Goal: Find contact information: Find contact information

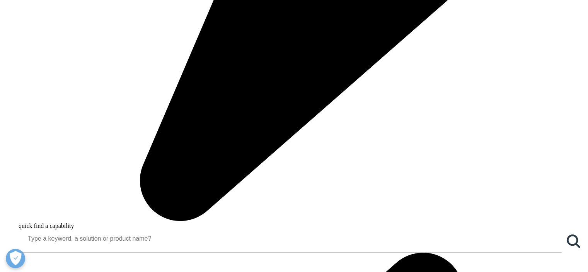
scroll to position [624, 0]
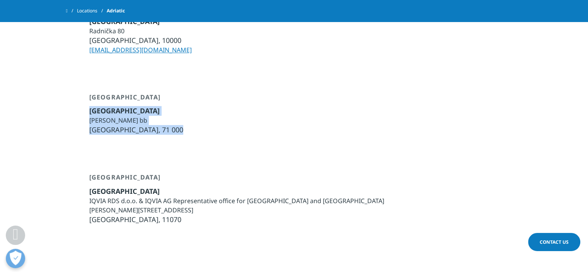
drag, startPoint x: 145, startPoint y: 131, endPoint x: 85, endPoint y: 111, distance: 63.4
click at [85, 111] on div "Bosnia and Herzegovina Sarajevo Džemala Bijedića bb Sarajevo, 71 000" at bounding box center [294, 114] width 456 height 42
copy ul "Sarajevo Džemala Bijedića bb Sarajevo, 71 000"
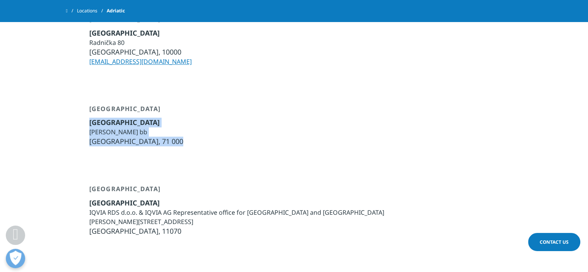
scroll to position [620, 0]
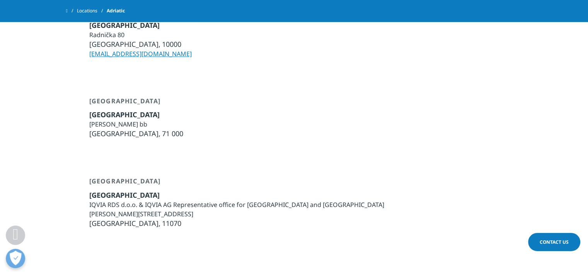
drag, startPoint x: 349, startPoint y: 172, endPoint x: 313, endPoint y: 160, distance: 38.0
click at [347, 170] on div "Serbia Belgrade IQVIA RDS d.o.o. & IQVIA AG Representative office for Serbia an…" at bounding box center [294, 203] width 456 height 90
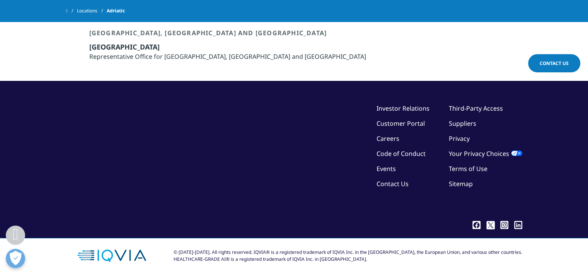
scroll to position [864, 0]
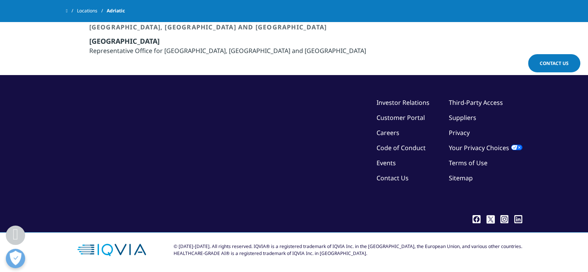
click at [552, 58] on link "Contact Us" at bounding box center [554, 63] width 52 height 18
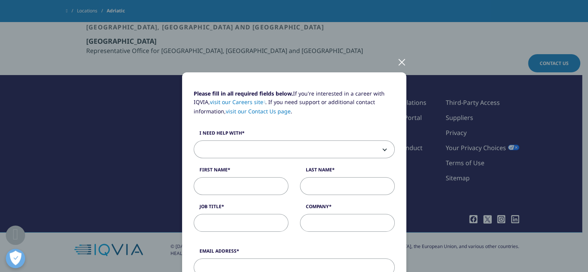
click at [397, 61] on div at bounding box center [401, 61] width 9 height 21
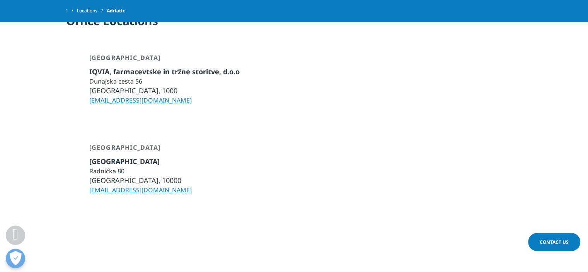
scroll to position [481, 0]
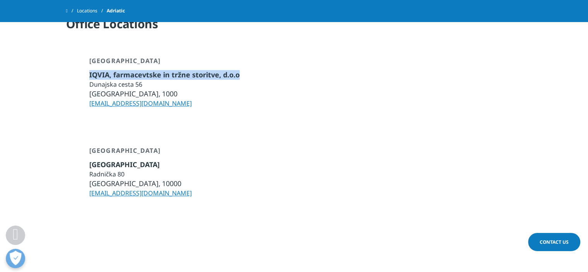
drag, startPoint x: 243, startPoint y: 74, endPoint x: 82, endPoint y: 74, distance: 160.8
click at [82, 74] on div "Slovenia IQVIA, farmacevtske in tržne storitve, d.o.o Dunajska cesta 56 Ljublja…" at bounding box center [294, 82] width 456 height 51
copy span "IQVIA, farmacevtske in tržne storitve, d.o.o"
click at [236, 153] on div "Croatia Zagreb Radnička 80 Zagreb, 10000 infocroatia@iqvia.com" at bounding box center [294, 172] width 456 height 51
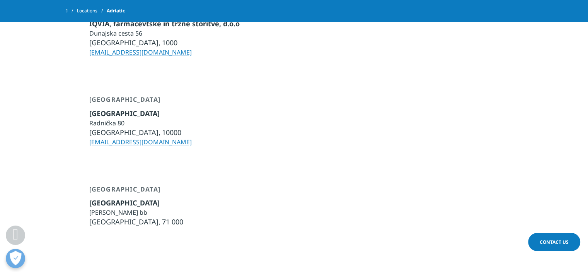
scroll to position [543, 0]
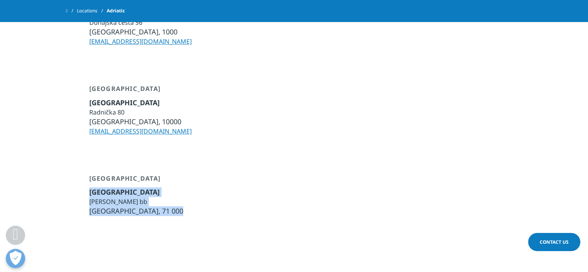
drag, startPoint x: 145, startPoint y: 211, endPoint x: 77, endPoint y: 193, distance: 70.3
click at [77, 193] on div "Bosnia and Herzegovina Sarajevo Džemala Bijedića bb Sarajevo, 71 000" at bounding box center [294, 195] width 456 height 42
copy ul "Sarajevo Džemala Bijedića bb Sarajevo, 71 000"
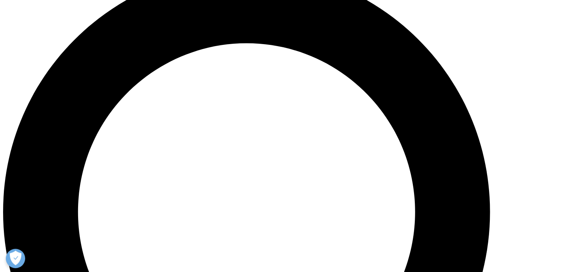
scroll to position [617, 0]
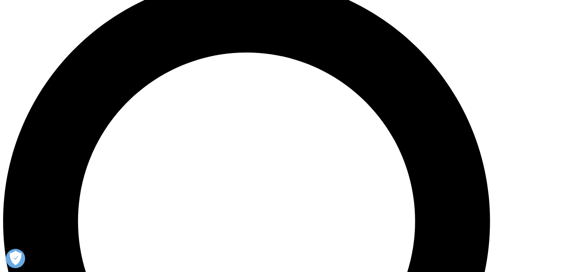
drag, startPoint x: 143, startPoint y: 138, endPoint x: 87, endPoint y: 118, distance: 60.0
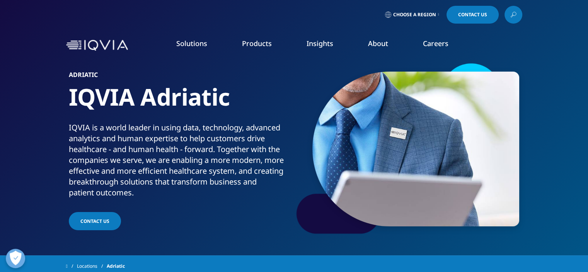
click at [421, 15] on span "Choose a Region" at bounding box center [414, 15] width 43 height 6
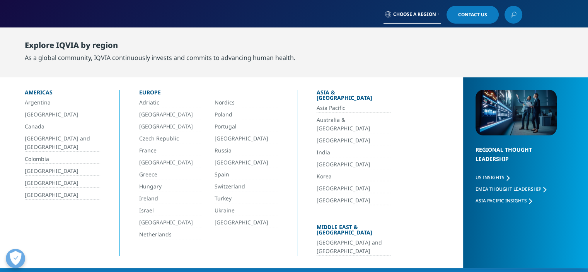
click at [159, 102] on link "Adriatic" at bounding box center [170, 102] width 63 height 9
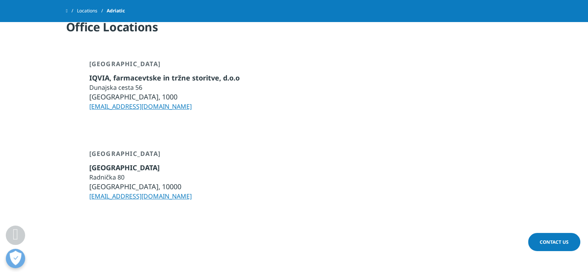
scroll to position [475, 0]
